Goal: Task Accomplishment & Management: Manage account settings

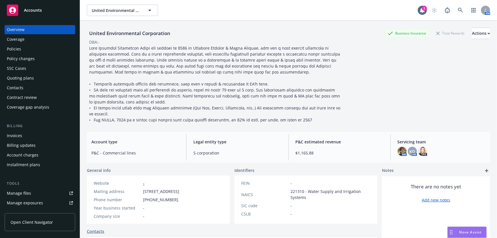
click at [24, 11] on span "Accounts" at bounding box center [33, 10] width 18 height 5
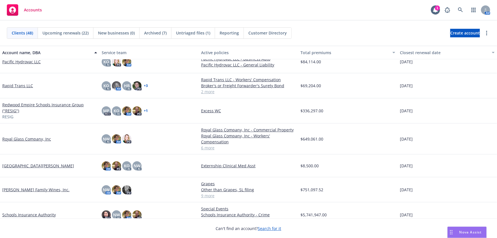
scroll to position [726, 0]
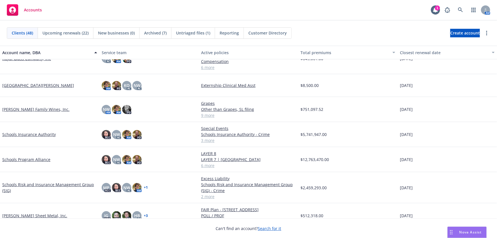
click at [33, 184] on link "Schools Risk and Insurance Management Group (SIG)" at bounding box center [49, 188] width 95 height 12
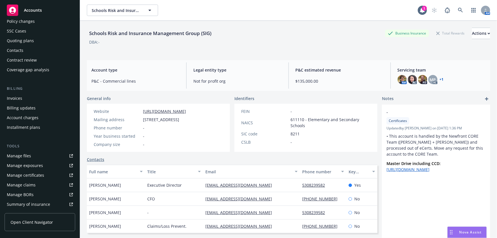
scroll to position [52, 0]
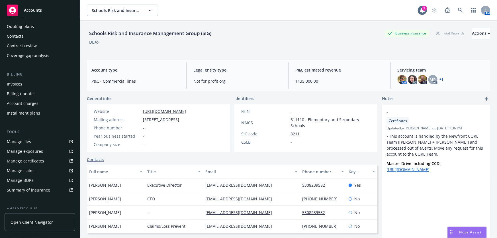
click at [18, 144] on div "Manage files" at bounding box center [19, 141] width 24 height 9
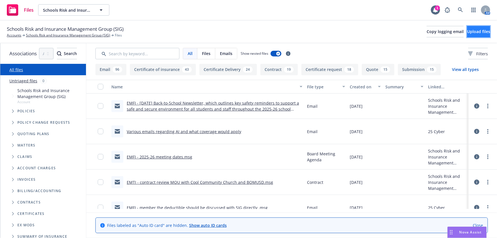
click at [468, 31] on span "Upload files" at bounding box center [479, 31] width 23 height 5
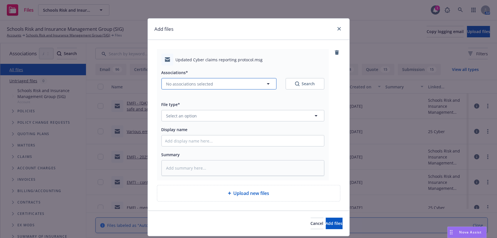
click at [195, 85] on span "No associations selected" at bounding box center [189, 84] width 47 height 6
type textarea "x"
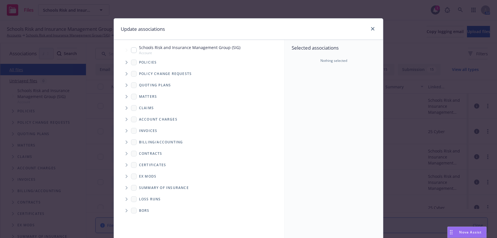
click at [126, 62] on icon "Tree Example" at bounding box center [127, 62] width 2 height 3
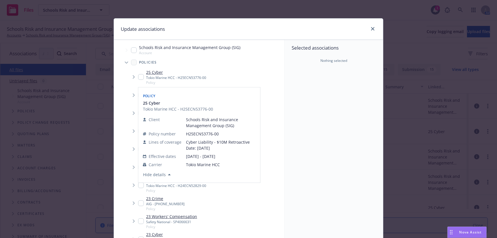
drag, startPoint x: 138, startPoint y: 78, endPoint x: 159, endPoint y: 81, distance: 21.4
click at [138, 78] on input "Tree Example" at bounding box center [141, 77] width 6 height 6
checkbox input "true"
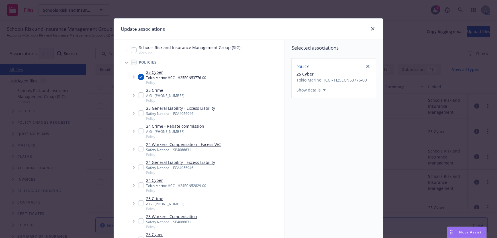
drag, startPoint x: 287, startPoint y: 162, endPoint x: 314, endPoint y: 166, distance: 27.0
click at [287, 162] on div "Selected associations Policy 25 Cyber Tokio Marine HCC - H25ECN53776-00 Show de…" at bounding box center [334, 140] width 98 height 200
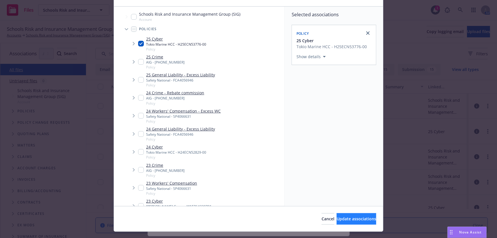
scroll to position [45, 0]
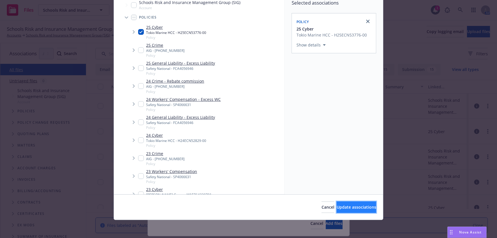
click at [355, 205] on span "Update associations" at bounding box center [357, 206] width 40 height 5
type textarea "x"
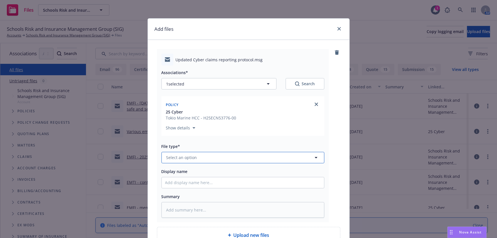
click at [177, 159] on span "Select an option" at bounding box center [181, 158] width 31 height 6
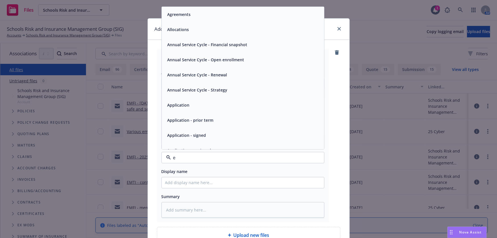
type input "em"
click at [182, 28] on div "Email" at bounding box center [243, 29] width 156 height 8
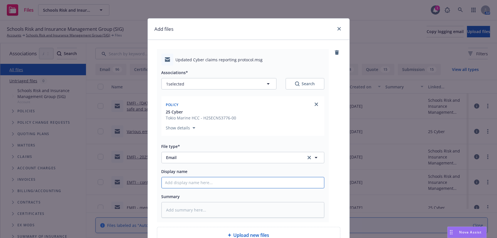
click at [176, 182] on input "Display name" at bounding box center [243, 182] width 162 height 11
type textarea "x"
type input "E"
type textarea "x"
type input "EM"
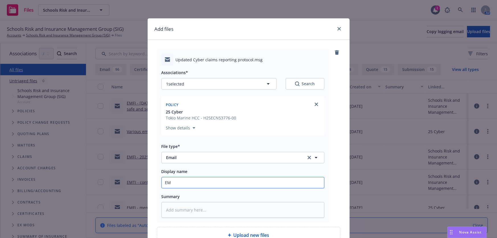
type textarea "x"
type input "EMT"
type textarea "x"
type input "EMTI"
type textarea "x"
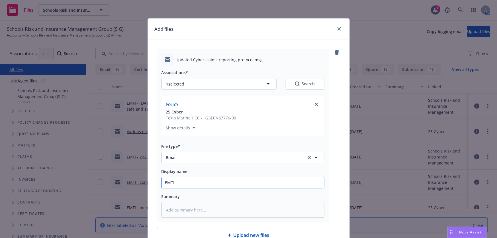
type input "EMTI"
type textarea "x"
type input "EMTI -"
type textarea "x"
type input "EMTI -"
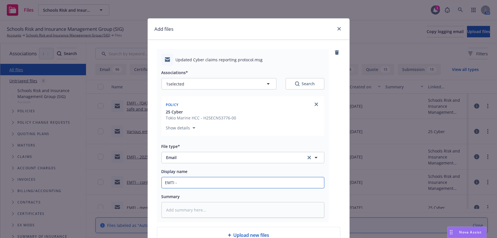
drag, startPoint x: 190, startPoint y: 183, endPoint x: 195, endPoint y: 182, distance: 5.4
click at [190, 183] on input "EMTI -" at bounding box center [243, 182] width 162 height 11
paste input "Cyber claims reporting protocol"
type textarea "x"
type input "EMTI - Cyber claims reporting protocol"
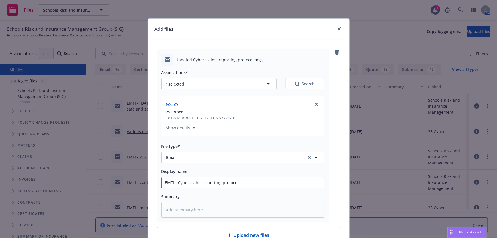
type textarea "x"
type input "EMTI - Cyber claims reporting protocol"
type textarea "x"
type input "EMTI - Cyber claims reporting protocol f"
type textarea "x"
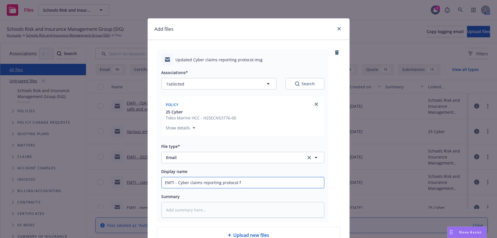
type input "EMTI - Cyber claims reporting protocol fo"
type textarea "x"
type input "EMTI - Cyber claims reporting protocol for"
type textarea "x"
type input "EMTI - Cyber claims reporting protocol for"
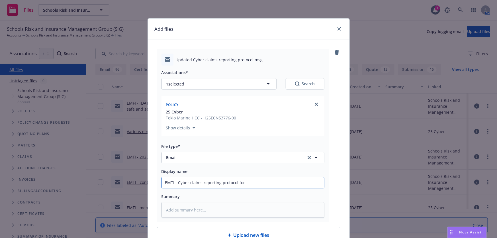
type textarea "x"
type input "EMTI - Cyber claims reporting protocol for r"
type textarea "x"
type input "EMTI - Cyber claims reporting protocol for re"
type textarea "x"
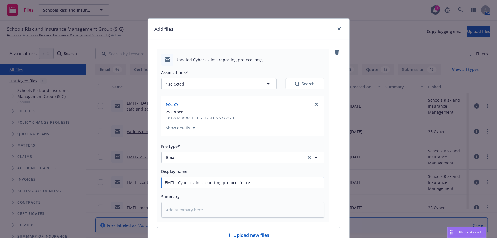
type input "EMTI - Cyber claims reporting protocol for rev"
type textarea "x"
type input "EMTI - Cyber claims reporting protocol for revi"
type textarea "x"
type input "EMTI - Cyber claims reporting protocol for revie"
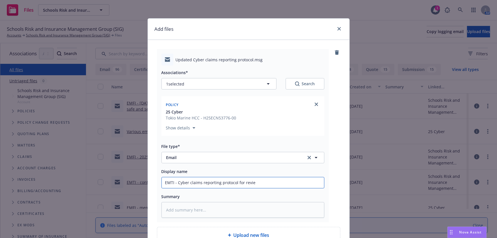
type textarea "x"
type input "EMTI - Cyber claims reporting protocol for review"
type textarea "x"
type input "EMTI - Cyber claims reporting protocol for review"
type textarea "x"
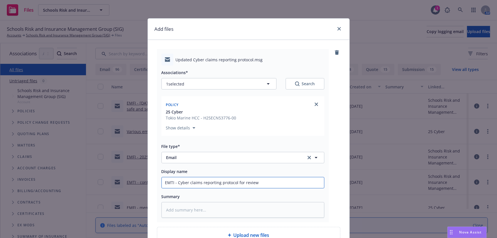
type input "EMTI - Cyber claims reporting protocol for review /"
type textarea "x"
type input "EMTI - Cyber claims reporting protocol for review /"
type textarea "x"
type input "EMTI - Cyber claims reporting protocol for review / a"
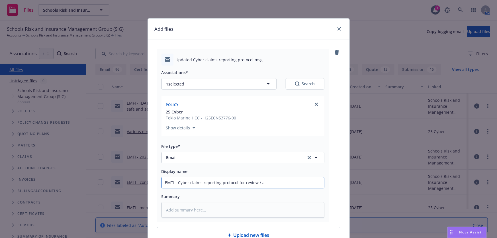
type textarea "x"
type input "EMTI - Cyber claims reporting protocol for review / ap"
type textarea "x"
type input "EMTI - Cyber claims reporting protocol for review / app"
type textarea "x"
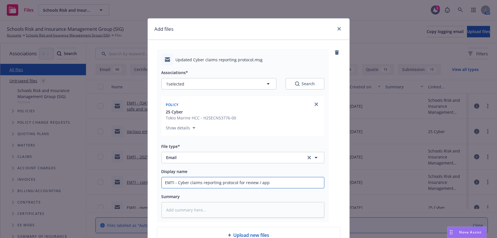
type input "EMTI - Cyber claims reporting protocol for review / appr"
type textarea "x"
type input "EMTI - Cyber claims reporting protocol for review / appro"
type textarea "x"
type input "EMTI - Cyber claims reporting protocol for review / approv"
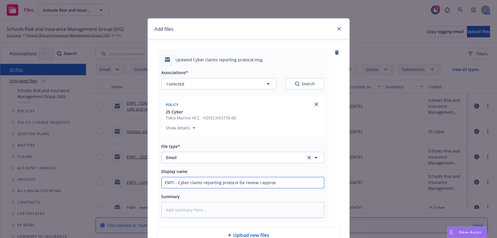
type textarea "x"
type input "EMTI - Cyber claims reporting protocol for review / approva"
type textarea "x"
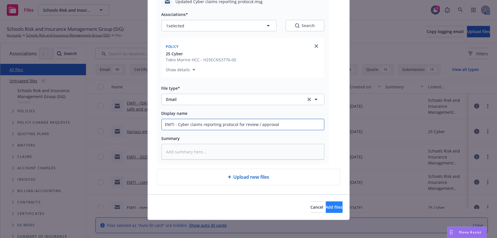
type input "EMTI - Cyber claims reporting protocol for review / approval"
click at [326, 210] on button "Add files" at bounding box center [334, 207] width 17 height 11
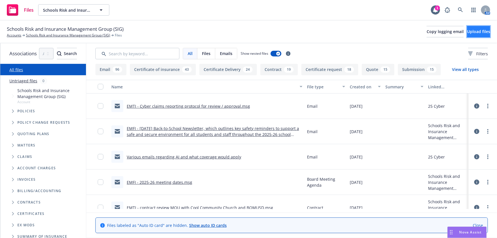
click at [478, 35] on button "Upload files" at bounding box center [479, 31] width 23 height 11
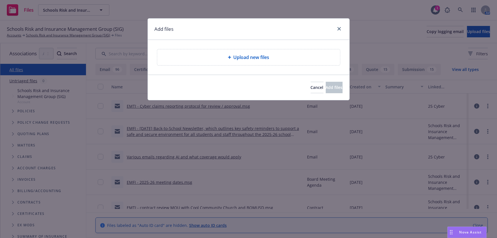
click at [291, 60] on div "Upload new files" at bounding box center [249, 57] width 174 height 7
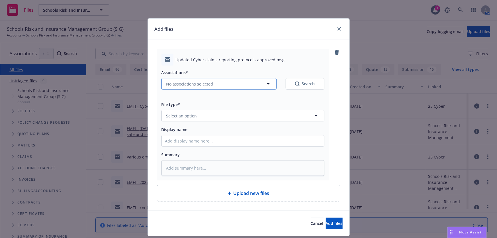
click at [185, 89] on button "No associations selected" at bounding box center [219, 83] width 115 height 11
type textarea "x"
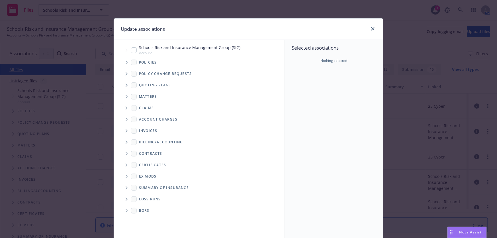
click at [126, 63] on icon "Tree Example" at bounding box center [127, 62] width 2 height 3
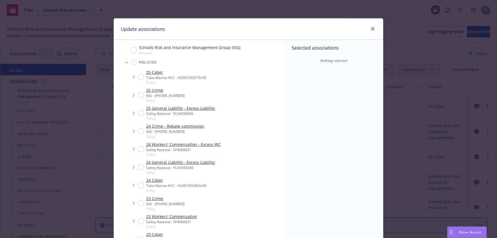
click at [146, 75] on div "Tokio Marine HCC - H25ECN53776-00" at bounding box center [176, 77] width 60 height 5
checkbox input "true"
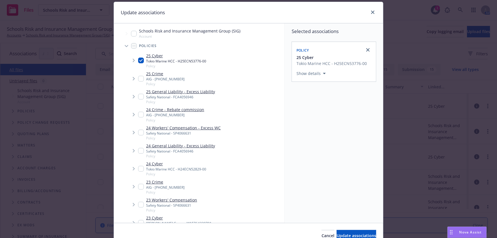
scroll to position [45, 0]
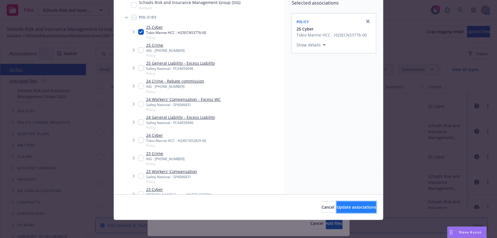
click at [346, 208] on span "Update associations" at bounding box center [357, 206] width 40 height 5
type textarea "x"
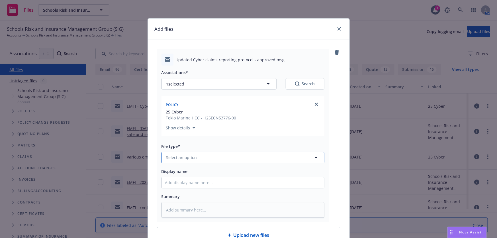
click at [185, 157] on span "Select an option" at bounding box center [181, 158] width 31 height 6
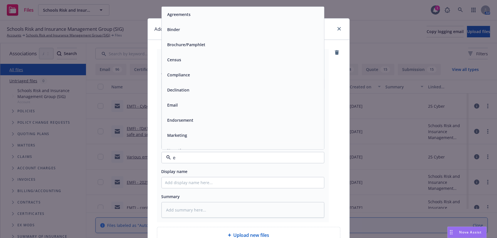
type input "em"
click at [173, 27] on span "Email" at bounding box center [173, 30] width 11 height 6
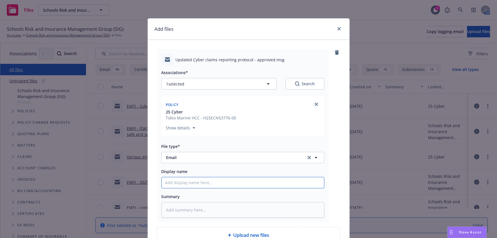
click at [180, 182] on input "Display name" at bounding box center [243, 182] width 162 height 11
type textarea "x"
type input "E"
type textarea "x"
type input "EM"
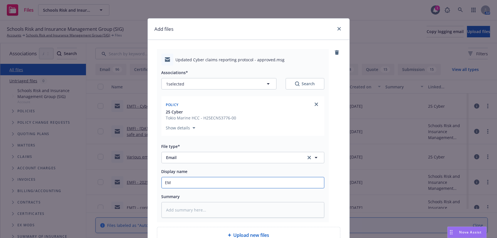
type textarea "x"
type input "EMF"
type textarea "x"
type input "EMFI"
type textarea "x"
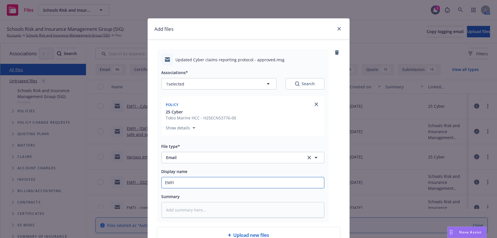
type input "EMFI"
type textarea "x"
type input "EMFI -"
type textarea "x"
type input "EMFI -"
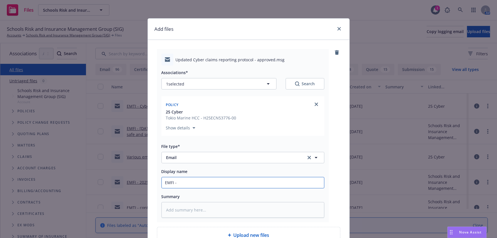
paste input "Updated Cyber claims reporting protocol - approved"
type textarea "x"
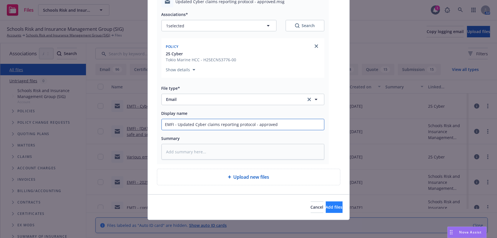
type input "EMFI - Updated Cyber claims reporting protocol - approved"
click at [326, 208] on span "Add files" at bounding box center [334, 206] width 17 height 5
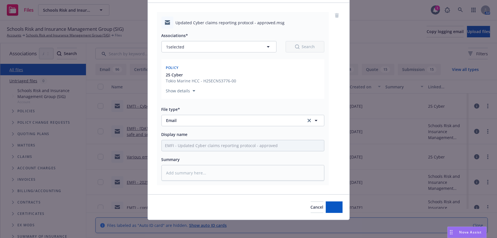
type textarea "x"
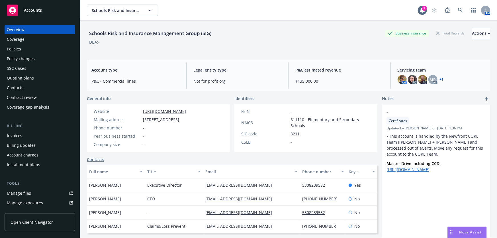
scroll to position [52, 0]
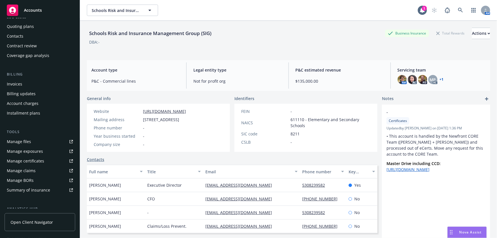
click at [26, 12] on span "Accounts" at bounding box center [33, 10] width 18 height 5
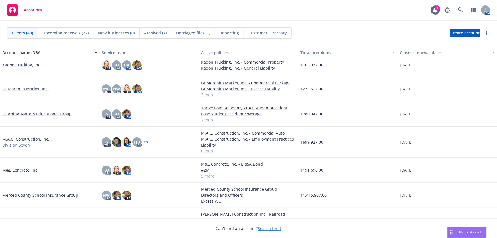
scroll to position [440, 0]
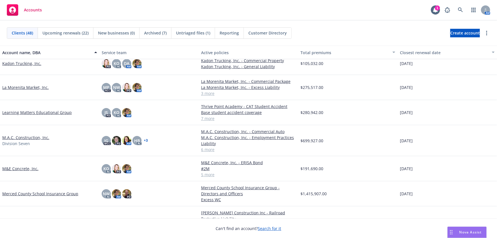
click at [23, 139] on link "M.A.C. Construction, Inc." at bounding box center [25, 138] width 47 height 6
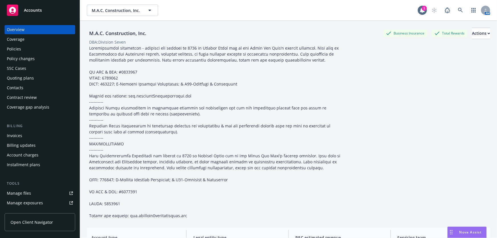
click at [15, 192] on div "Manage files" at bounding box center [19, 193] width 24 height 9
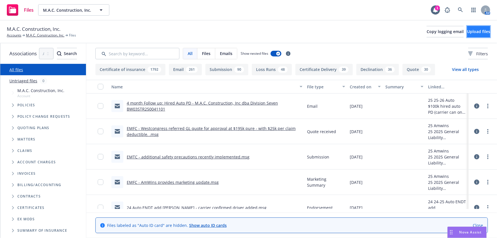
click at [475, 31] on span "Upload files" at bounding box center [479, 31] width 23 height 5
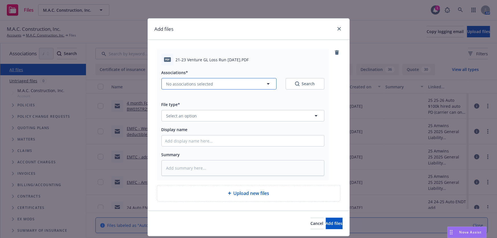
click at [174, 84] on span "No associations selected" at bounding box center [189, 84] width 47 height 6
type textarea "x"
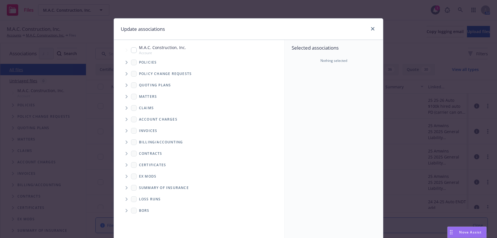
click at [126, 86] on icon "Tree Example" at bounding box center [127, 85] width 2 height 3
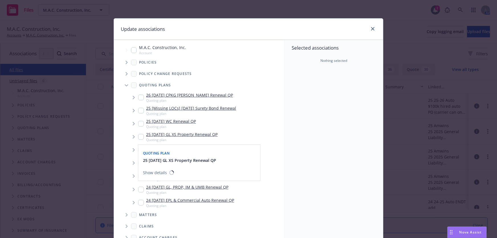
click at [139, 139] on input "Tree Example" at bounding box center [141, 137] width 6 height 6
checkbox input "true"
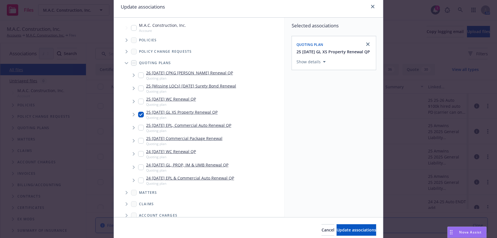
scroll to position [45, 0]
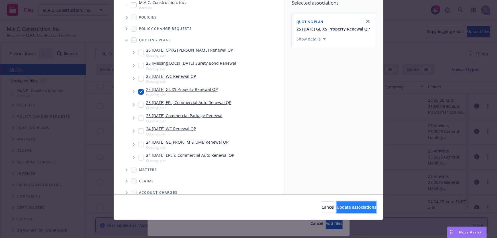
click at [337, 205] on span "Update associations" at bounding box center [357, 206] width 40 height 5
type textarea "x"
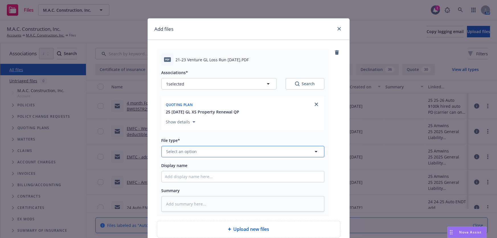
click at [190, 153] on span "Select an option" at bounding box center [181, 152] width 31 height 6
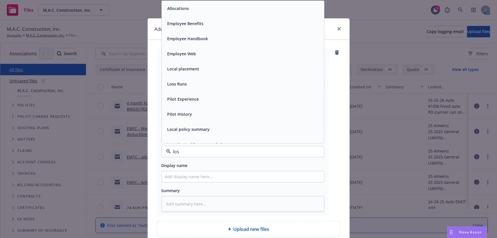
type input "loss"
click at [185, 8] on div "Loss Runs" at bounding box center [176, 8] width 23 height 8
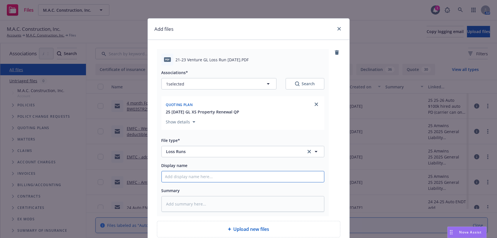
click at [176, 174] on input "Display name" at bounding box center [243, 176] width 162 height 11
type textarea "x"
type input "G"
type textarea "x"
type input "GL"
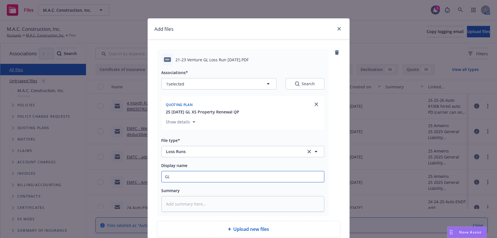
type textarea "x"
type input "G"
type textarea "x"
type input "V"
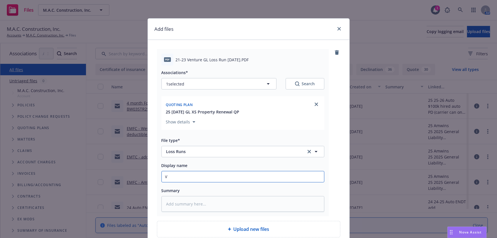
type textarea "x"
type input "Ve"
type textarea "x"
type input "Ven"
type textarea "x"
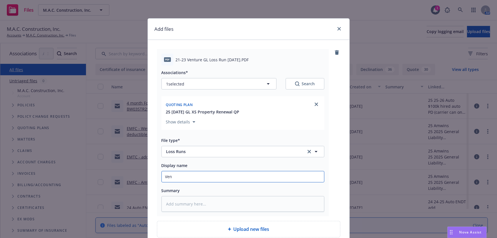
type input "Vent"
type textarea "x"
type input "Ventu"
type textarea "x"
type input "Ventur"
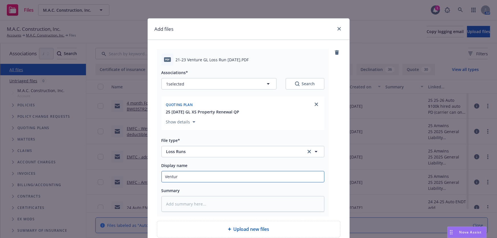
type textarea "x"
type input "Venture"
type textarea "x"
type input "Venture"
type textarea "x"
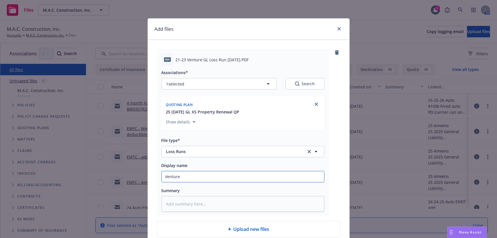
type input "Venture G"
type textarea "x"
type input "Venture GL"
type textarea "x"
type input "Venture GL"
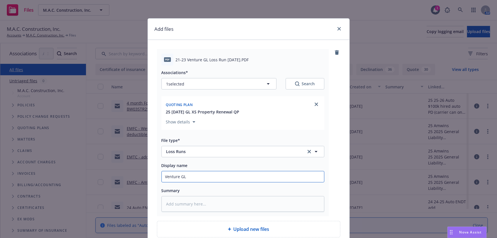
type textarea "x"
type input "Venture GL 2"
type textarea "x"
type input "Venture GL 20"
type textarea "x"
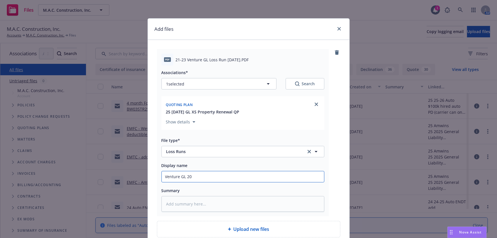
type input "Venture GL 202"
type textarea "x"
type input "Venture GL 2021"
type textarea "x"
type input "Venture GL 2021-"
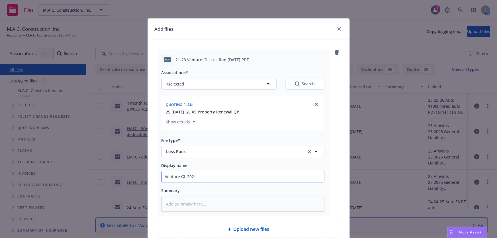
type textarea "x"
type input "Venture GL 2021-2"
type textarea "x"
type input "Venture GL 2021-20"
type textarea "x"
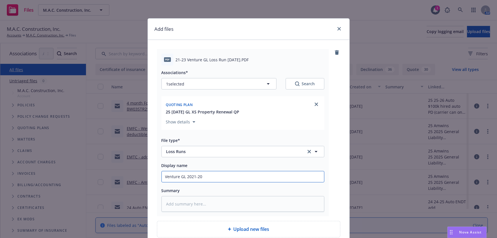
type input "Venture GL 2021-202"
type textarea "x"
type input "Venture GL 2021-2023"
type textarea "x"
type input "Venture GL 2021-2023"
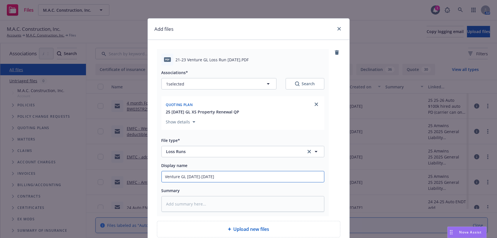
type textarea "x"
type input "Venture GL 2021-2023 v"
type textarea "x"
type input "Venture GL 2021-2023 v."
type textarea "x"
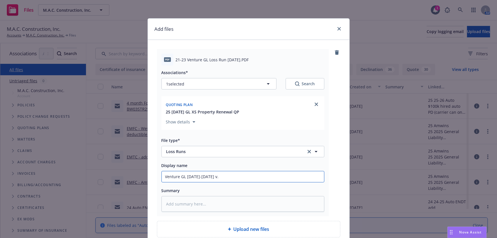
type input "Venture GL 2021-2023 v."
type textarea "x"
type input "Venture GL 2021-2023 v. 8"
type textarea "x"
type input "Venture GL 2021-2023 v. 8/"
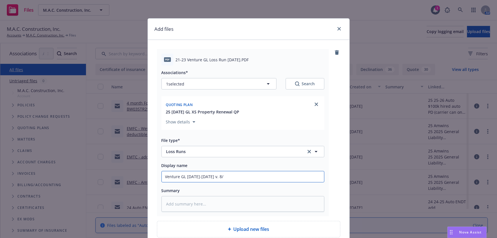
type textarea "x"
type input "Venture GL 2021-2023 v. 8/7"
type textarea "x"
type input "Venture GL 2021-2023 v. 8/7/"
type textarea "x"
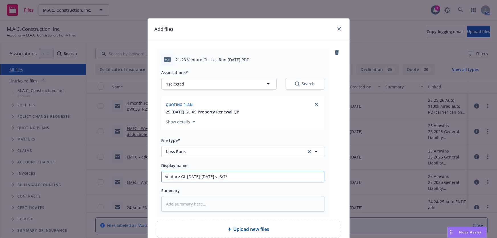
type input "Venture GL 2021-2023 v. 8/7/2"
type textarea "x"
type input "Venture GL 2021-2023 v. 8/7/202"
type textarea "x"
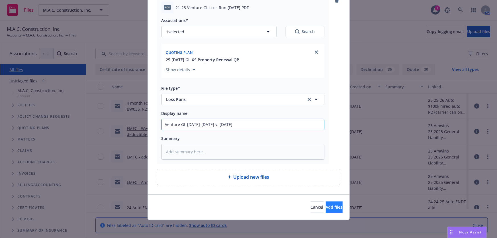
type input "Venture GL 2021-2023 v. 8/7/2025"
click at [327, 207] on span "Add files" at bounding box center [334, 206] width 17 height 5
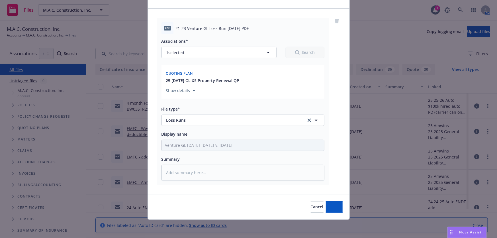
scroll to position [31, 0]
type textarea "x"
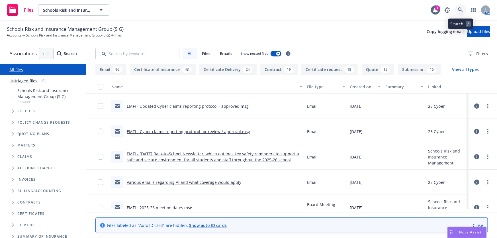
click at [459, 8] on icon at bounding box center [460, 9] width 5 height 5
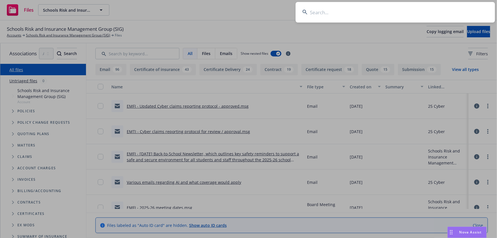
click at [334, 11] on input at bounding box center [396, 12] width 200 height 21
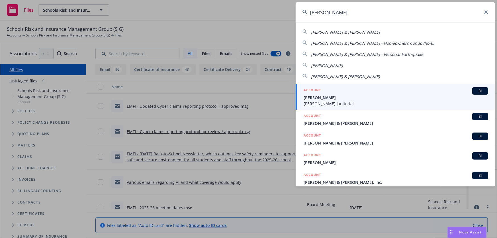
click at [333, 16] on input "[PERSON_NAME]" at bounding box center [396, 12] width 200 height 21
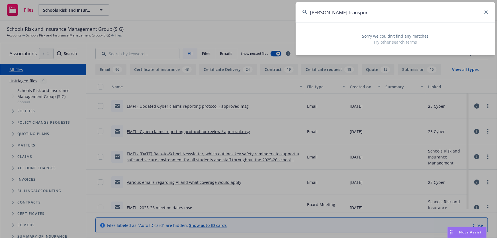
type input "[PERSON_NAME] transpor"
click at [485, 13] on icon at bounding box center [486, 12] width 3 height 3
